Goal: Information Seeking & Learning: Learn about a topic

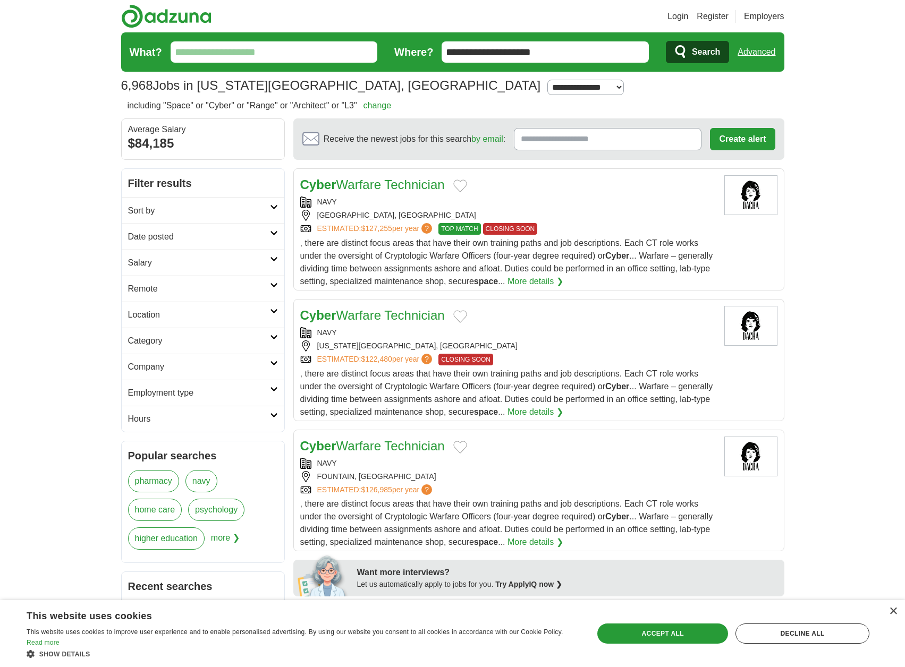
select select "**"
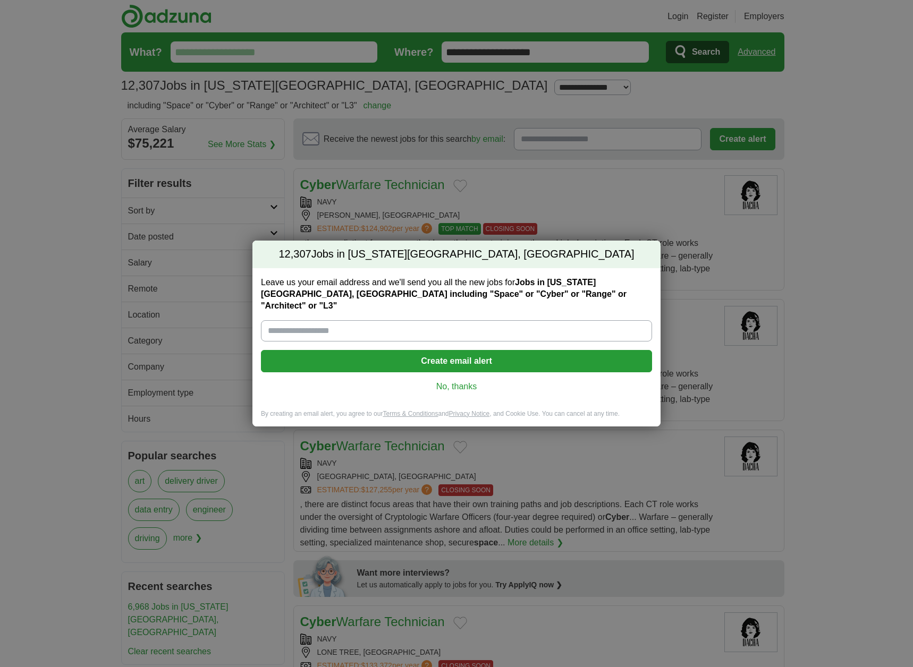
click at [455, 381] on link "No, thanks" at bounding box center [456, 387] width 374 height 12
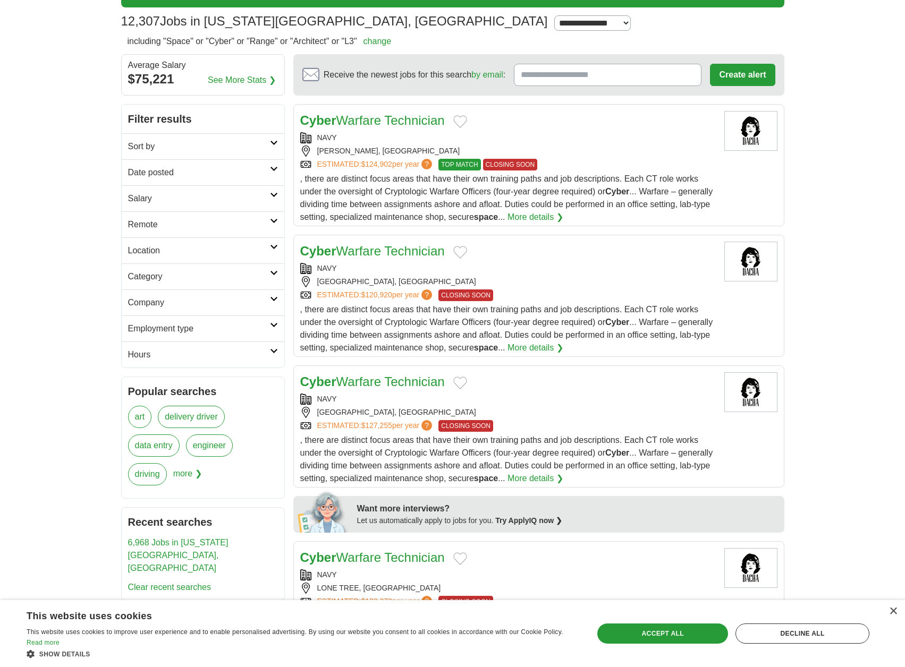
scroll to position [106, 0]
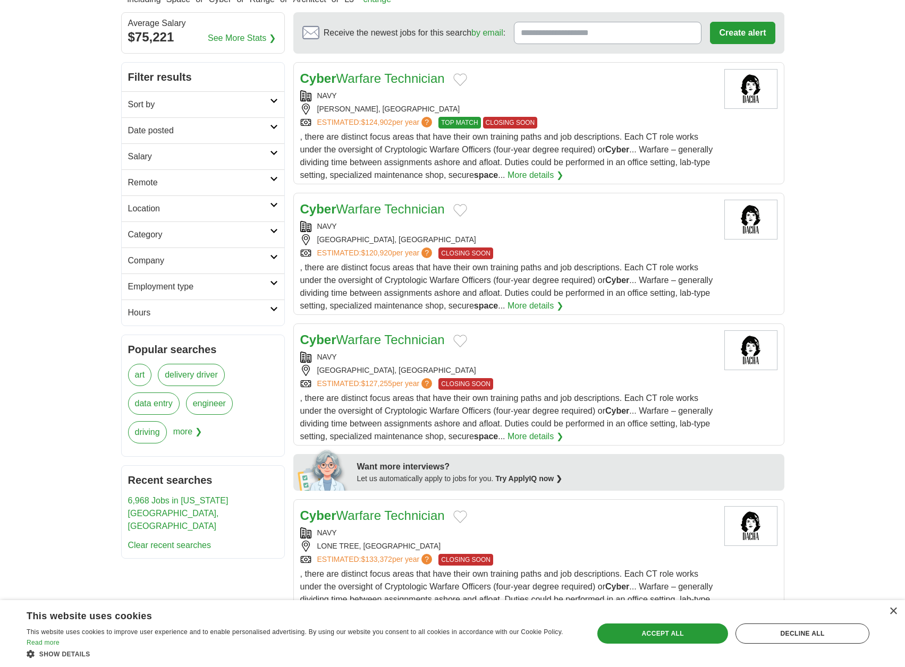
click at [272, 203] on icon at bounding box center [274, 204] width 8 height 5
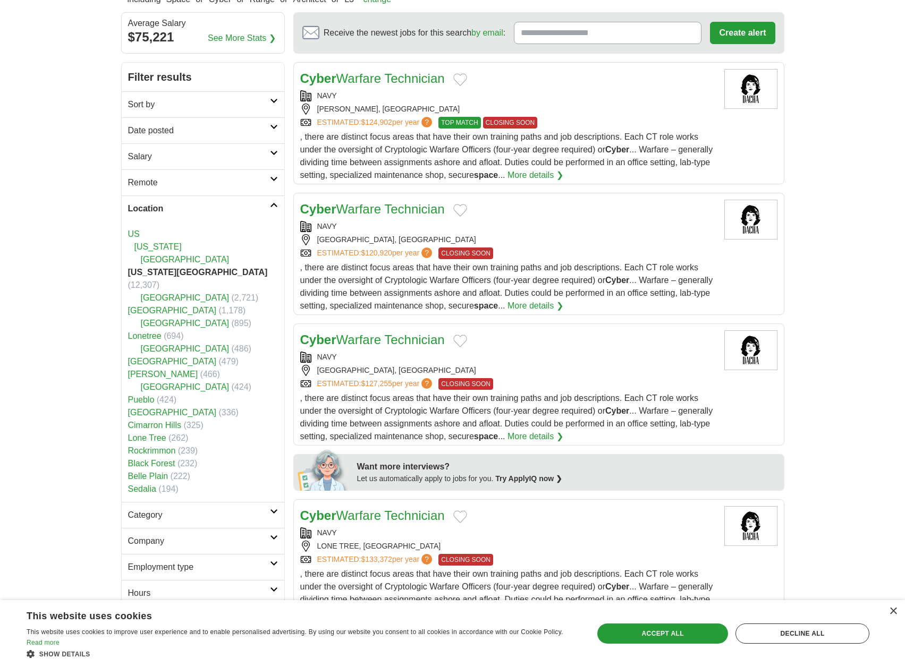
click at [173, 273] on strong "[US_STATE][GEOGRAPHIC_DATA]" at bounding box center [198, 272] width 140 height 9
click at [134, 273] on strong "[US_STATE][GEOGRAPHIC_DATA]" at bounding box center [198, 272] width 140 height 9
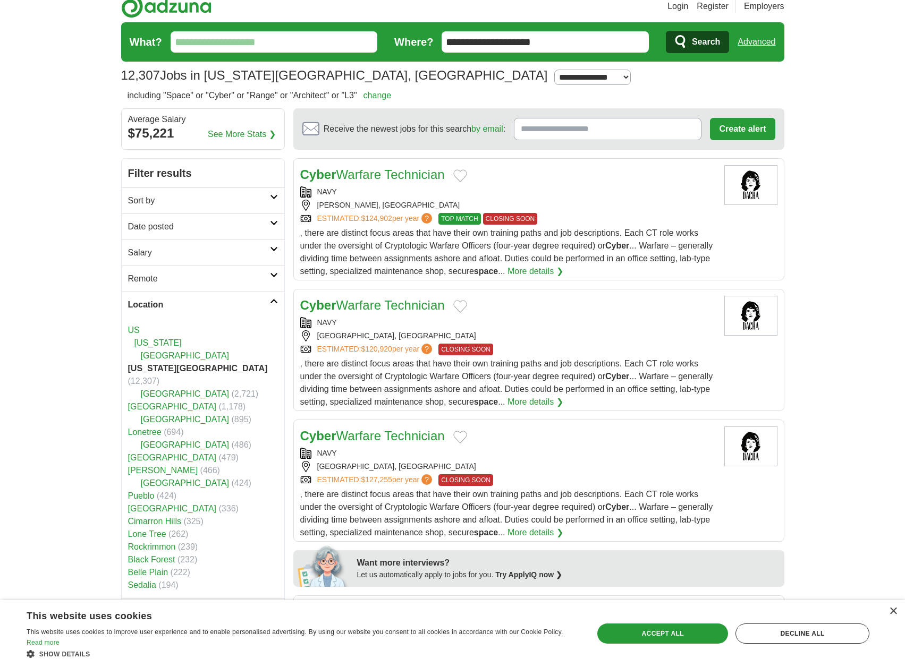
scroll to position [0, 0]
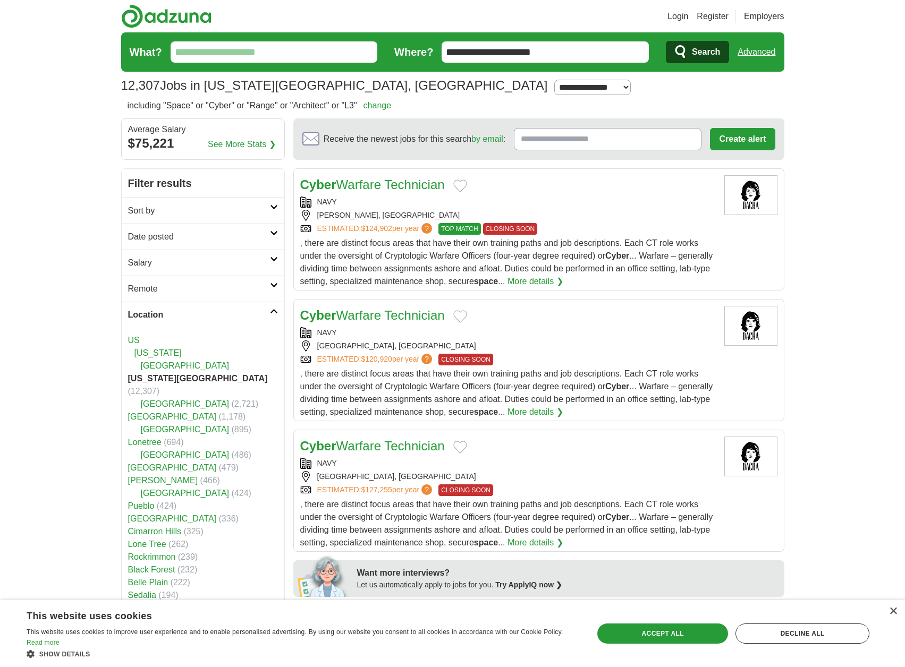
click at [271, 210] on link "Sort by" at bounding box center [203, 211] width 163 height 26
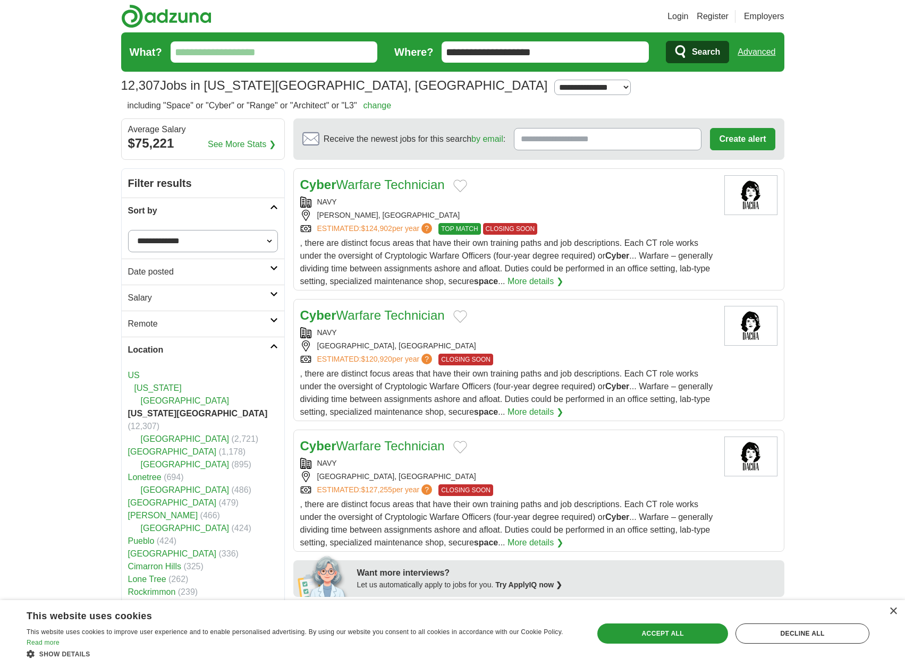
click at [273, 211] on link "Sort by" at bounding box center [203, 211] width 163 height 26
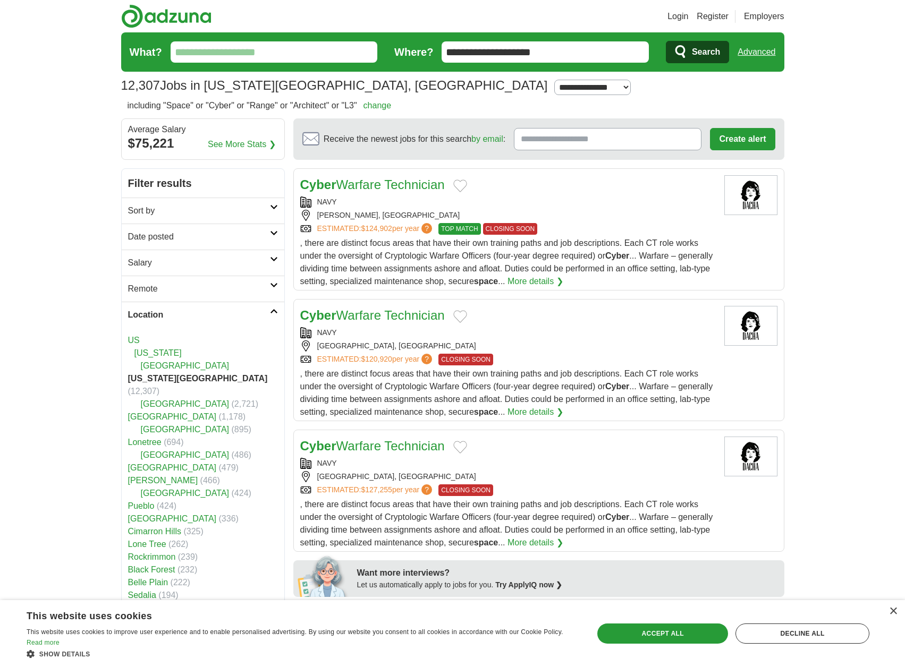
click at [271, 289] on link "Remote" at bounding box center [203, 289] width 163 height 26
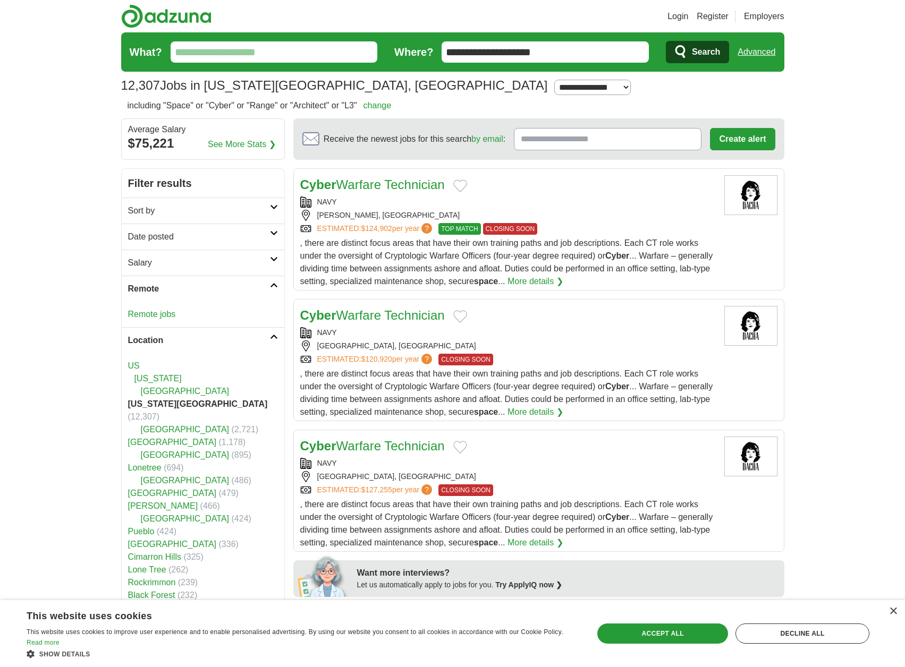
click at [271, 288] on link "Remote" at bounding box center [203, 289] width 163 height 26
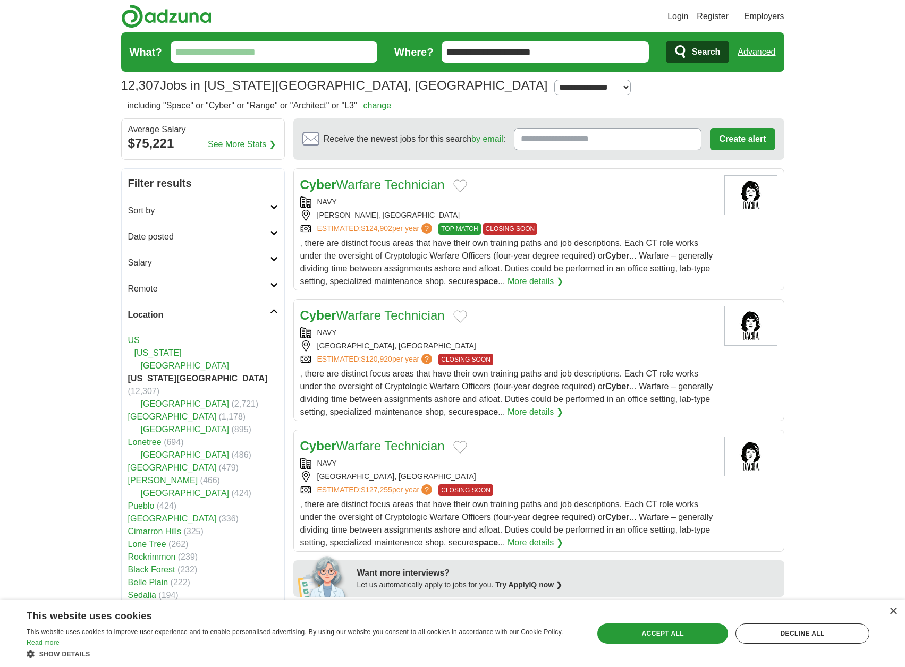
click at [273, 311] on icon at bounding box center [274, 311] width 8 height 5
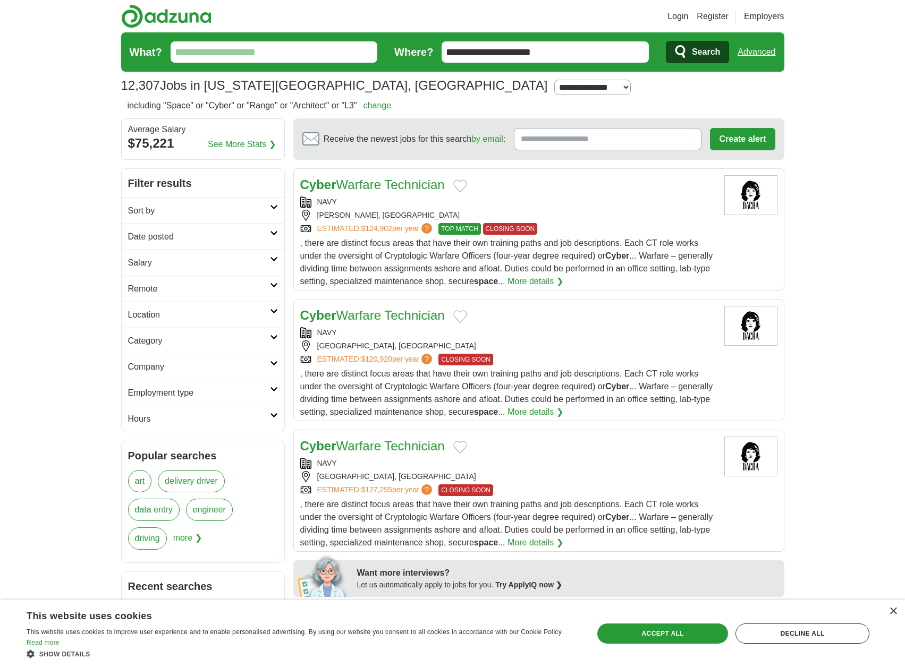
click at [277, 339] on icon at bounding box center [274, 337] width 8 height 5
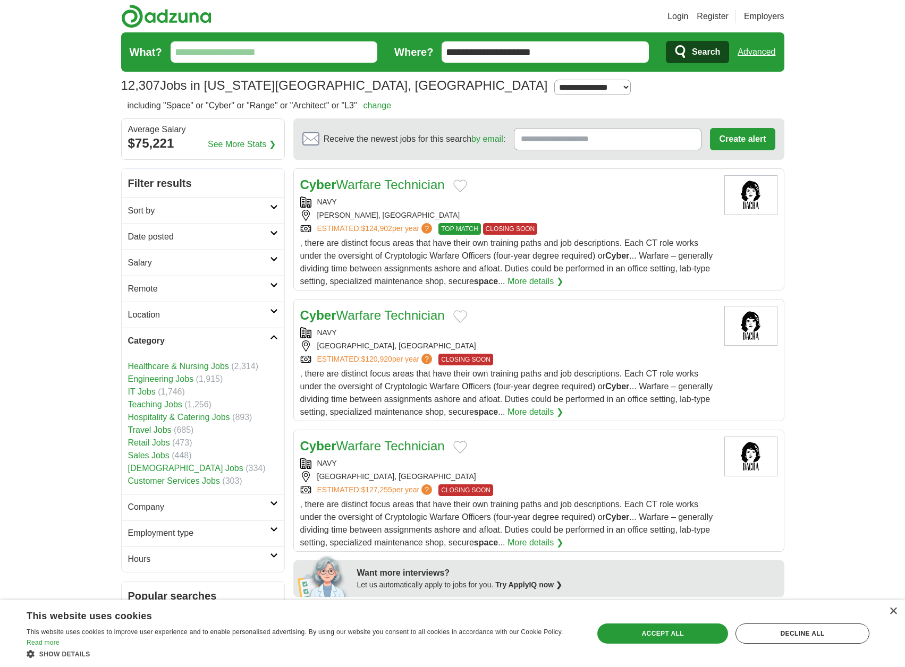
click at [276, 339] on icon at bounding box center [274, 337] width 8 height 5
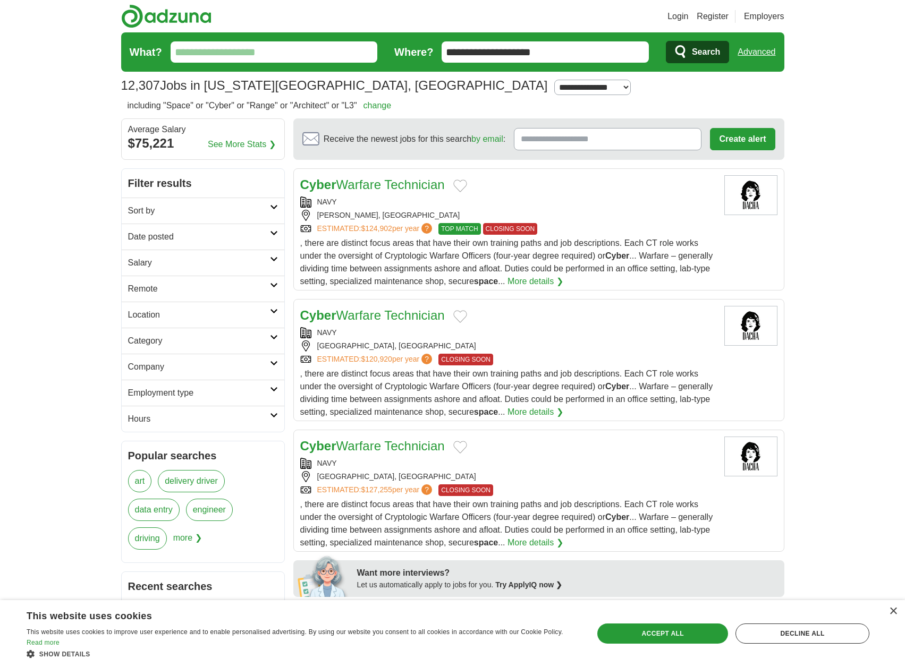
click at [272, 390] on icon at bounding box center [274, 389] width 8 height 5
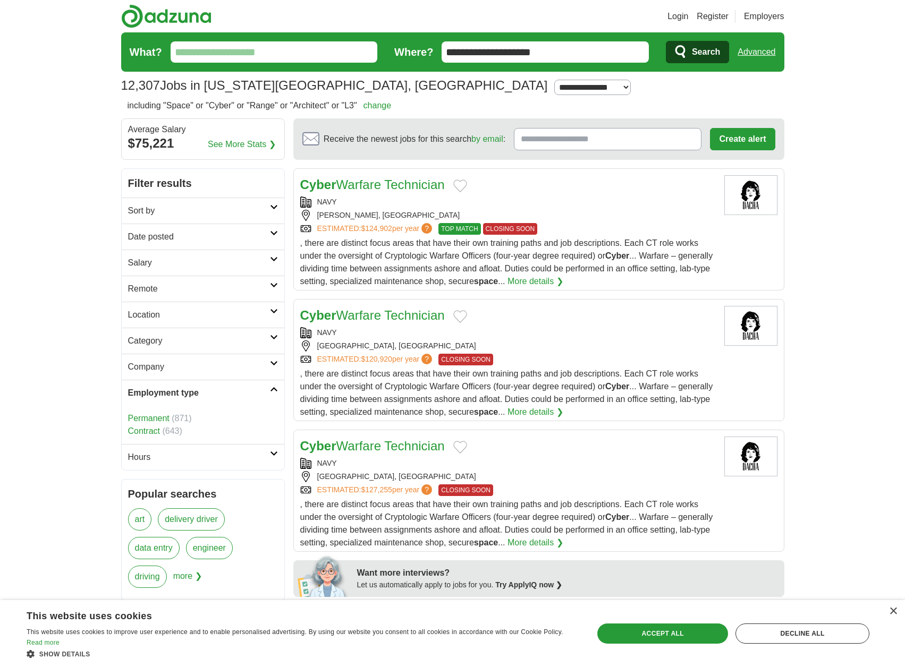
click at [272, 390] on icon at bounding box center [274, 389] width 8 height 5
